Goal: Task Accomplishment & Management: Complete application form

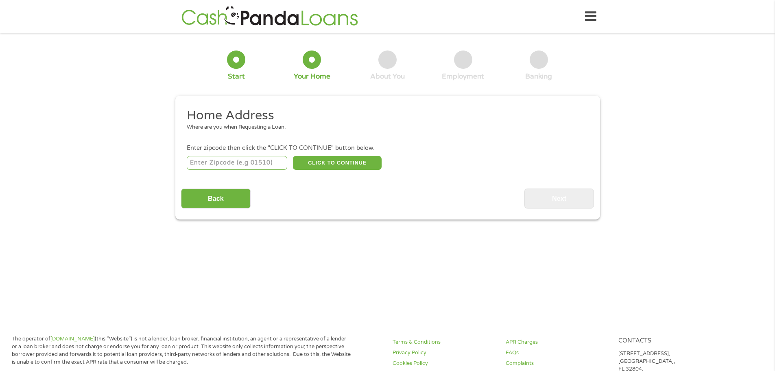
click at [230, 163] on input "number" at bounding box center [237, 163] width 100 height 14
type input "08753"
select select "[US_STATE]"
click at [325, 164] on button "CLICK TO CONTINUE" at bounding box center [337, 163] width 89 height 14
type input "08753"
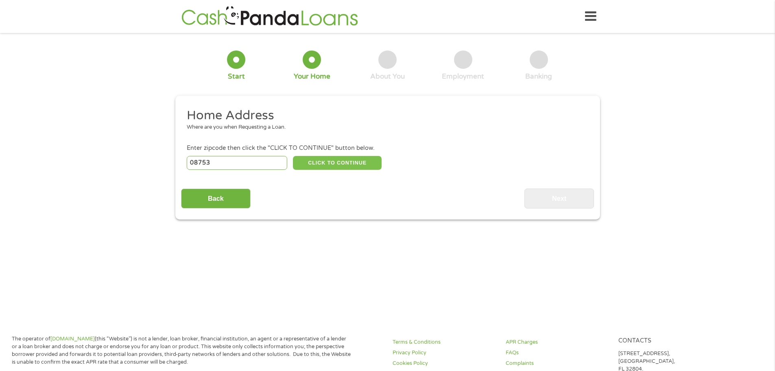
type input "Toms River"
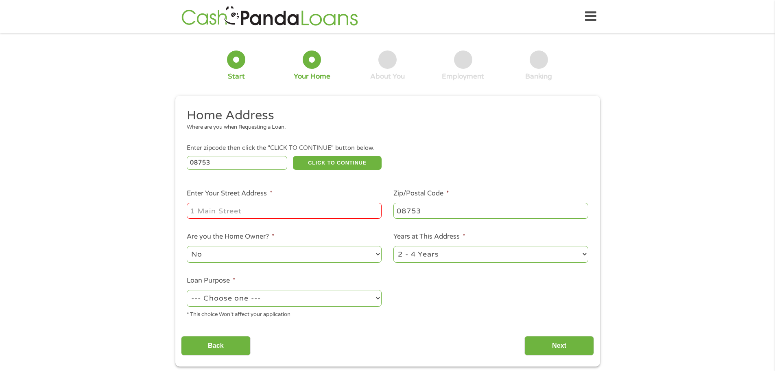
click at [259, 215] on input "Enter Your Street Address *" at bounding box center [284, 210] width 195 height 15
type input "[STREET_ADDRESS]"
drag, startPoint x: 493, startPoint y: 252, endPoint x: 486, endPoint y: 258, distance: 9.0
click at [493, 252] on select "1 Year or less 1 - 2 Years 2 - 4 Years Over 4 Years" at bounding box center [490, 254] width 195 height 17
select select "60months"
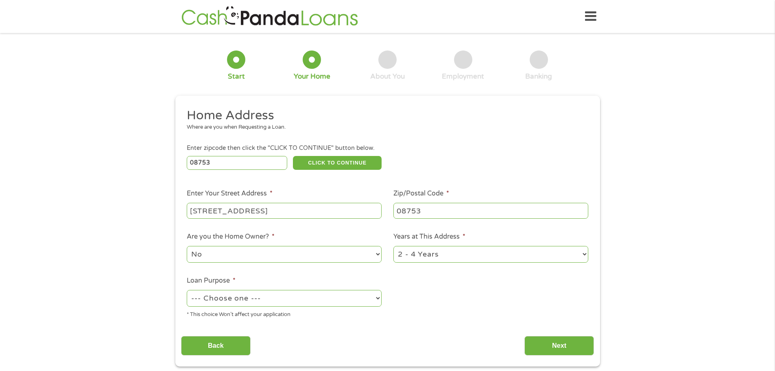
click at [393, 246] on select "1 Year or less 1 - 2 Years 2 - 4 Years Over 4 Years" at bounding box center [490, 254] width 195 height 17
click at [271, 307] on div "--- Choose one --- Pay Bills Debt Consolidation Home Improvement Major Purchase…" at bounding box center [284, 298] width 195 height 20
click at [271, 303] on select "--- Choose one --- Pay Bills Debt Consolidation Home Improvement Major Purchase…" at bounding box center [284, 298] width 195 height 17
click at [187, 290] on select "--- Choose one --- Pay Bills Debt Consolidation Home Improvement Major Purchase…" at bounding box center [284, 298] width 195 height 17
click at [239, 295] on select "--- Choose one --- Pay Bills Debt Consolidation Home Improvement Major Purchase…" at bounding box center [284, 298] width 195 height 17
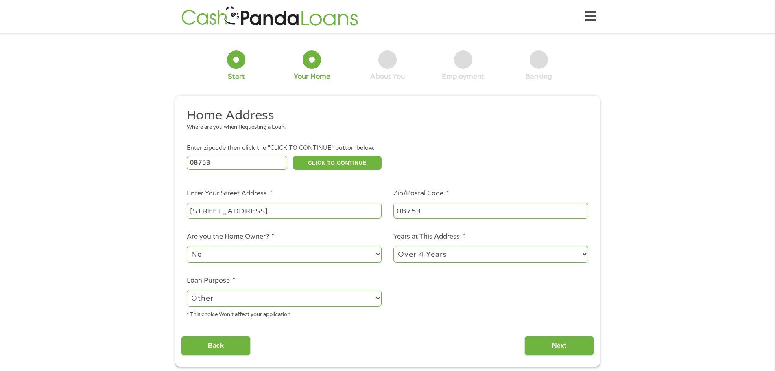
select select "shorttermcash"
click at [187, 290] on select "--- Choose one --- Pay Bills Debt Consolidation Home Improvement Major Purchase…" at bounding box center [284, 298] width 195 height 17
click at [234, 249] on select "No Yes" at bounding box center [284, 254] width 195 height 17
select select "yes"
click at [187, 246] on select "No Yes" at bounding box center [284, 254] width 195 height 17
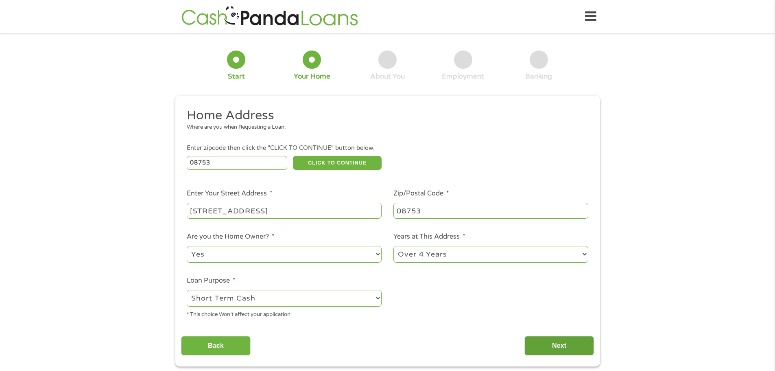
click at [556, 346] on input "Next" at bounding box center [559, 346] width 70 height 20
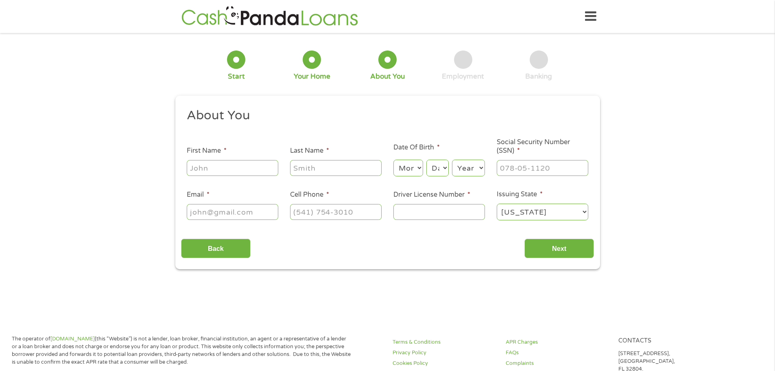
scroll to position [3, 3]
click at [240, 166] on input "First Name *" at bounding box center [233, 167] width 92 height 15
type input "[PERSON_NAME]"
click at [406, 173] on select "Month 1 2 3 4 5 6 7 8 9 10 11 12" at bounding box center [408, 167] width 30 height 17
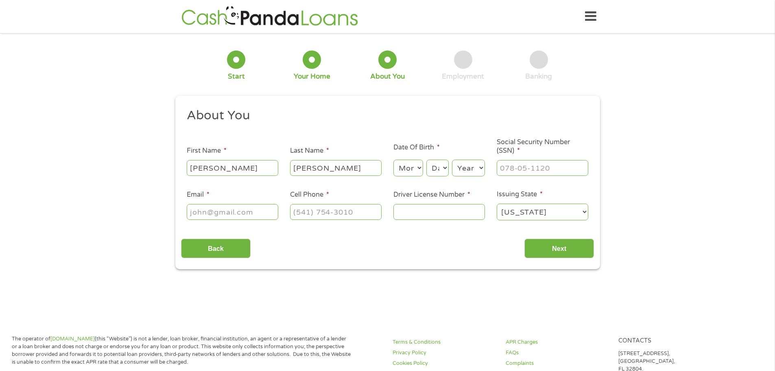
select select "8"
click at [393, 159] on select "Month 1 2 3 4 5 6 7 8 9 10 11 12" at bounding box center [408, 167] width 30 height 17
click at [437, 163] on select "Day 1 2 3 4 5 6 7 8 9 10 11 12 13 14 15 16 17 18 19 20 21 22 23 24 25 26 27 28 …" at bounding box center [437, 167] width 22 height 17
select select "22"
click at [426, 159] on select "Day 1 2 3 4 5 6 7 8 9 10 11 12 13 14 15 16 17 18 19 20 21 22 23 24 25 26 27 28 …" at bounding box center [437, 167] width 22 height 17
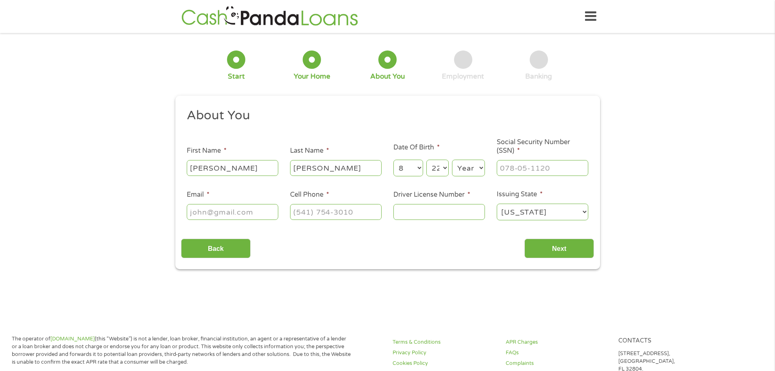
click at [469, 164] on select "Year [DATE] 2006 2005 2004 2003 2002 2001 2000 1999 1998 1997 1996 1995 1994 19…" at bounding box center [468, 167] width 33 height 17
select select "1959"
click at [452, 159] on select "Year [DATE] 2006 2005 2004 2003 2002 2001 2000 1999 1998 1997 1996 1995 1994 19…" at bounding box center [468, 167] width 33 height 17
click at [517, 167] on input "___-__-____" at bounding box center [543, 167] width 92 height 15
click at [499, 169] on input "___-__-____" at bounding box center [543, 167] width 92 height 15
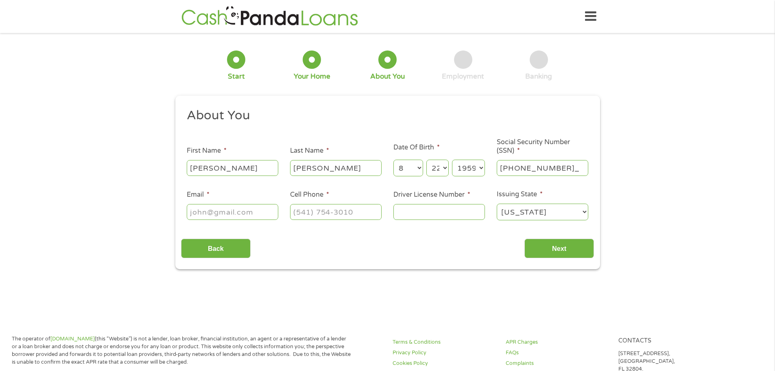
type input "072-56-1959"
click at [225, 203] on div at bounding box center [233, 212] width 92 height 19
click at [223, 210] on input "Email *" at bounding box center [233, 211] width 92 height 15
click at [234, 216] on input "Email *" at bounding box center [233, 211] width 92 height 15
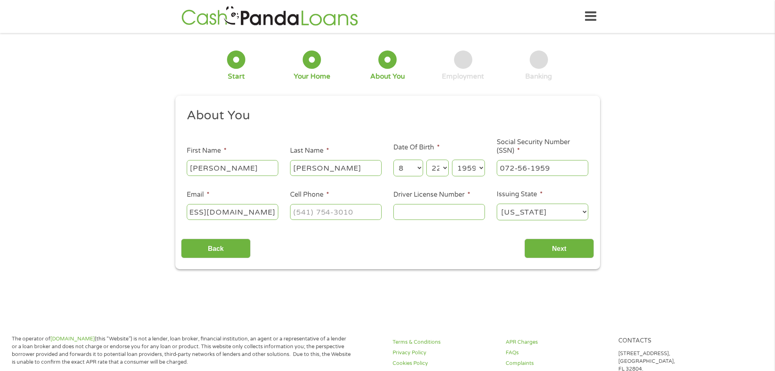
type input "[EMAIL_ADDRESS][DOMAIN_NAME]"
type input "[PHONE_NUMBER]"
type input "M12083817553892"
click at [563, 254] on input "Next" at bounding box center [559, 248] width 70 height 20
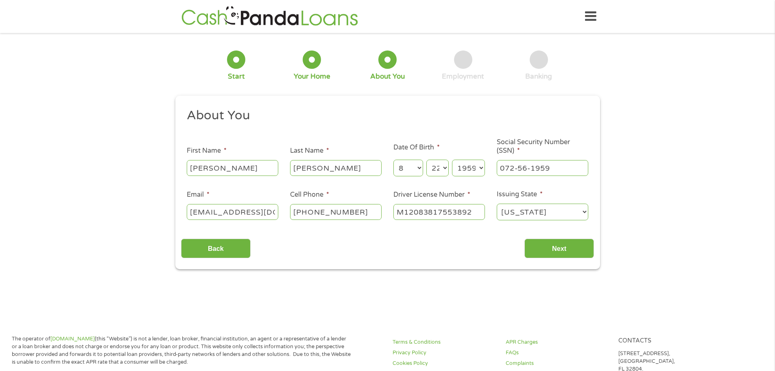
scroll to position [3, 3]
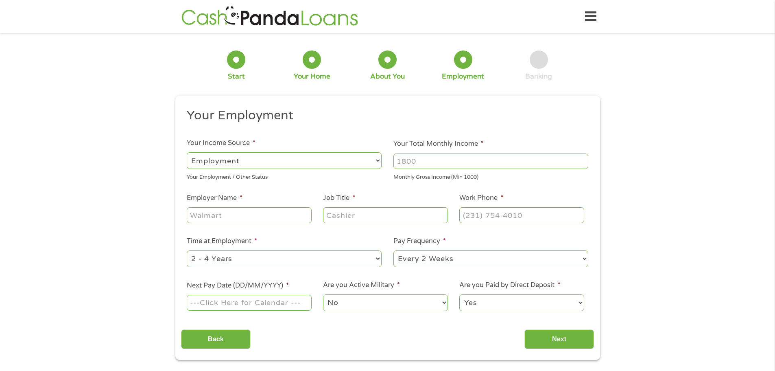
click at [442, 160] on input "Your Total Monthly Income *" at bounding box center [490, 160] width 195 height 15
type input "12360"
click at [272, 211] on input "Employer Name *" at bounding box center [249, 214] width 124 height 15
type input "[PERSON_NAME]"
type input "ATTORNEY"
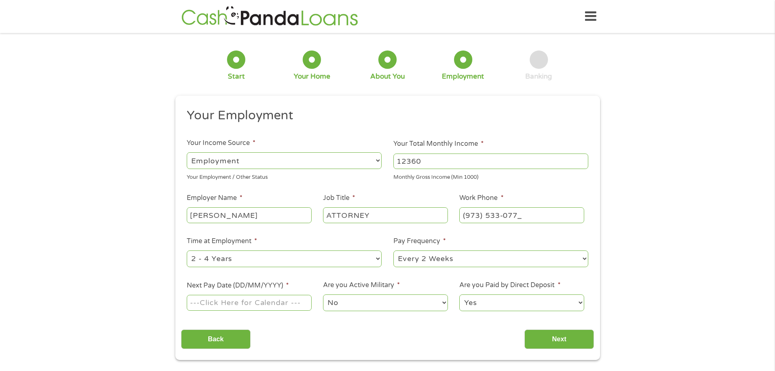
type input "[PHONE_NUMBER]"
click at [247, 261] on select "--- Choose one --- 1 Year or less 1 - 2 Years 2 - 4 Years Over 4 Years" at bounding box center [284, 258] width 195 height 17
select select "24months"
click at [187, 250] on select "--- Choose one --- 1 Year or less 1 - 2 Years 2 - 4 Years Over 4 Years" at bounding box center [284, 258] width 195 height 17
click at [219, 299] on input "Next Pay Date (DD/MM/YYYY) *" at bounding box center [249, 302] width 124 height 15
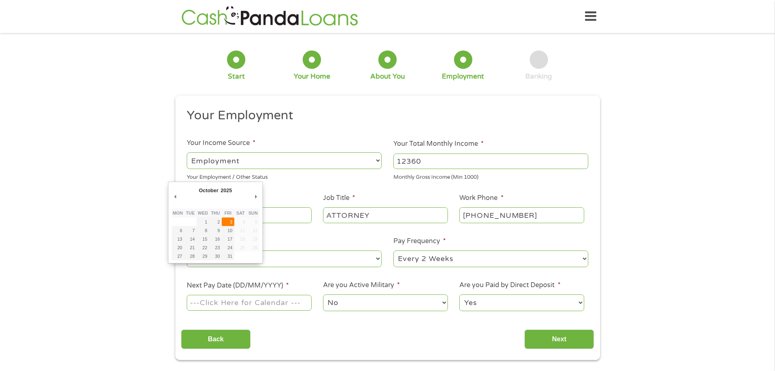
type input "[DATE]"
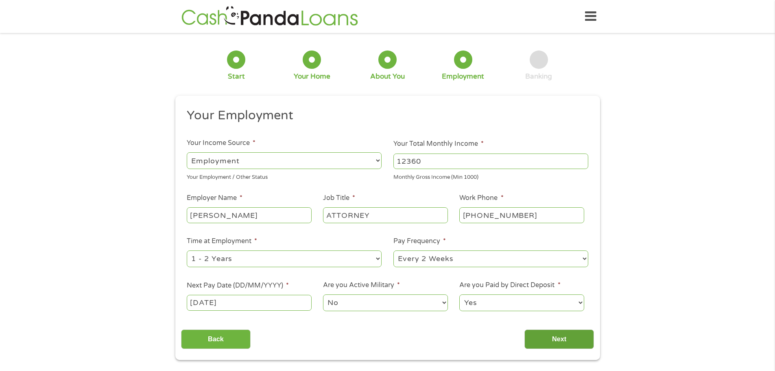
click at [549, 335] on input "Next" at bounding box center [559, 339] width 70 height 20
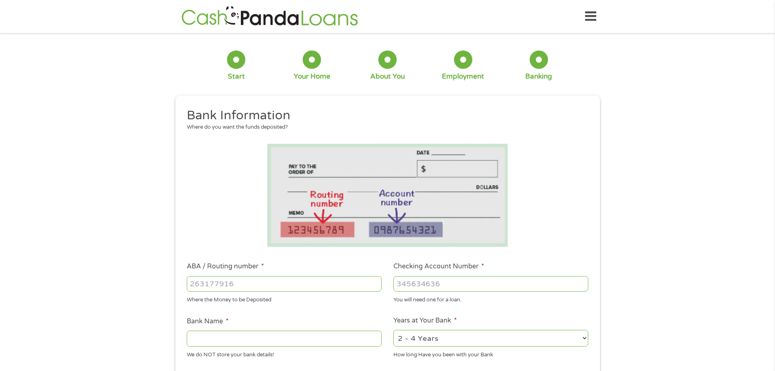
click at [253, 288] on input "ABA / Routing number *" at bounding box center [284, 283] width 195 height 15
type input "031207607"
type input "PNC BANK [US_STATE]"
type input "031207607"
click at [416, 287] on input "Checking Account Number *" at bounding box center [490, 283] width 195 height 15
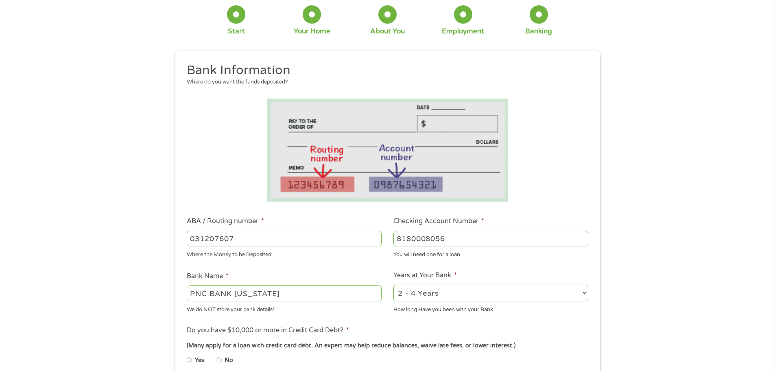
scroll to position [122, 0]
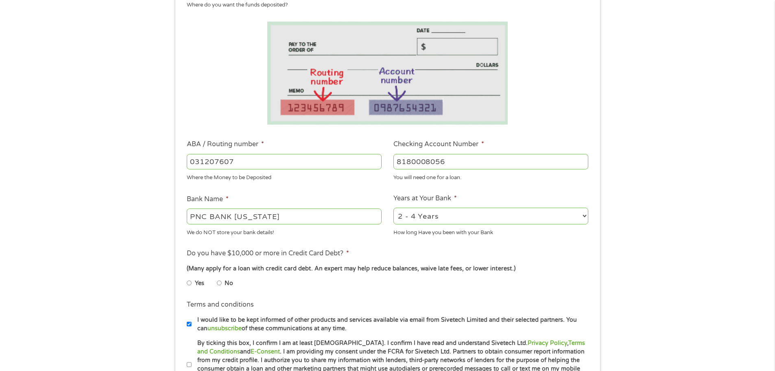
type input "8180008056"
drag, startPoint x: 444, startPoint y: 214, endPoint x: 445, endPoint y: 223, distance: 9.4
click at [444, 214] on select "2 - 4 Years 6 - 12 Months 1 - 2 Years Over 4 Years" at bounding box center [490, 215] width 195 height 17
select select "24months"
click at [393, 207] on select "2 - 4 Years 6 - 12 Months 1 - 2 Years Over 4 Years" at bounding box center [490, 215] width 195 height 17
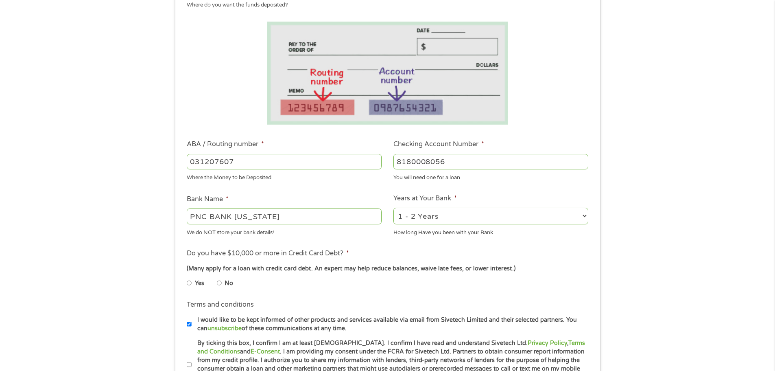
click at [195, 283] on label "Yes" at bounding box center [199, 283] width 9 height 9
click at [192, 283] on input "Yes" at bounding box center [189, 282] width 5 height 13
radio input "true"
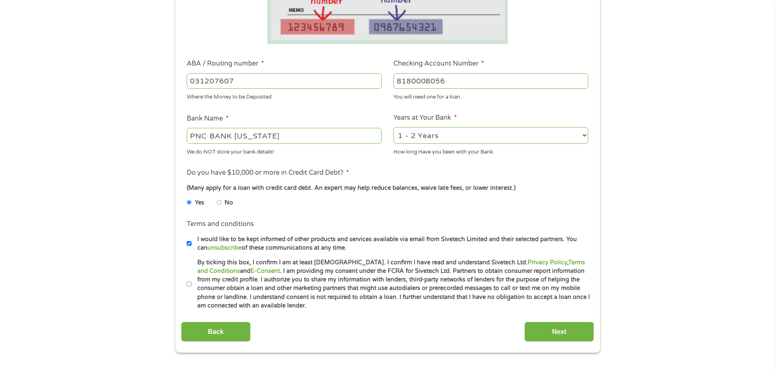
scroll to position [203, 0]
click at [189, 243] on input "I would like to be kept informed of other products and services available via e…" at bounding box center [189, 242] width 5 height 13
checkbox input "false"
click at [190, 282] on input "By ticking this box, I confirm I am at least [DEMOGRAPHIC_DATA]. I confirm I ha…" at bounding box center [189, 283] width 5 height 13
checkbox input "true"
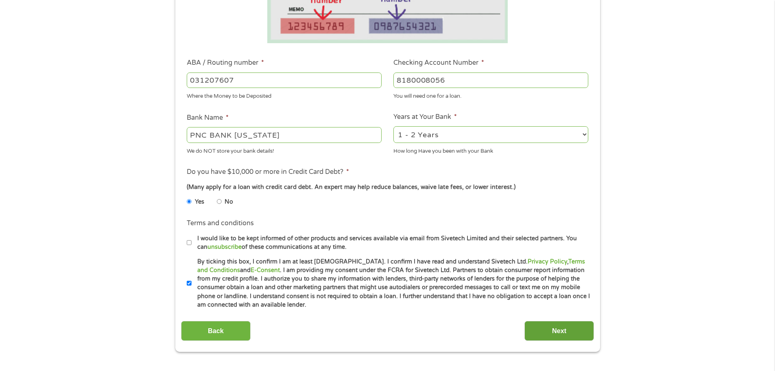
click at [551, 325] on input "Next" at bounding box center [559, 331] width 70 height 20
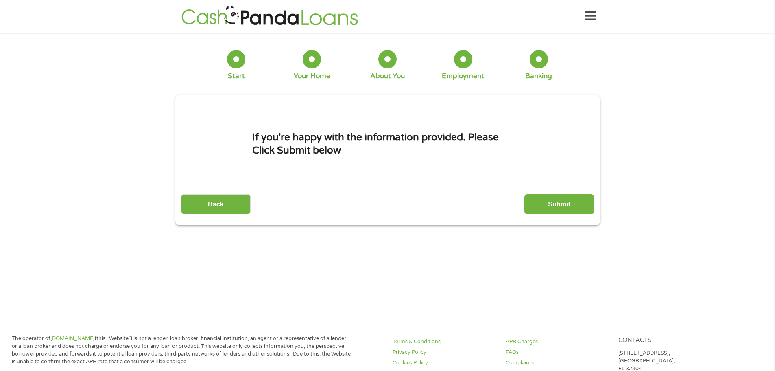
scroll to position [0, 0]
click at [570, 206] on input "Submit" at bounding box center [559, 204] width 70 height 20
